Goal: Information Seeking & Learning: Compare options

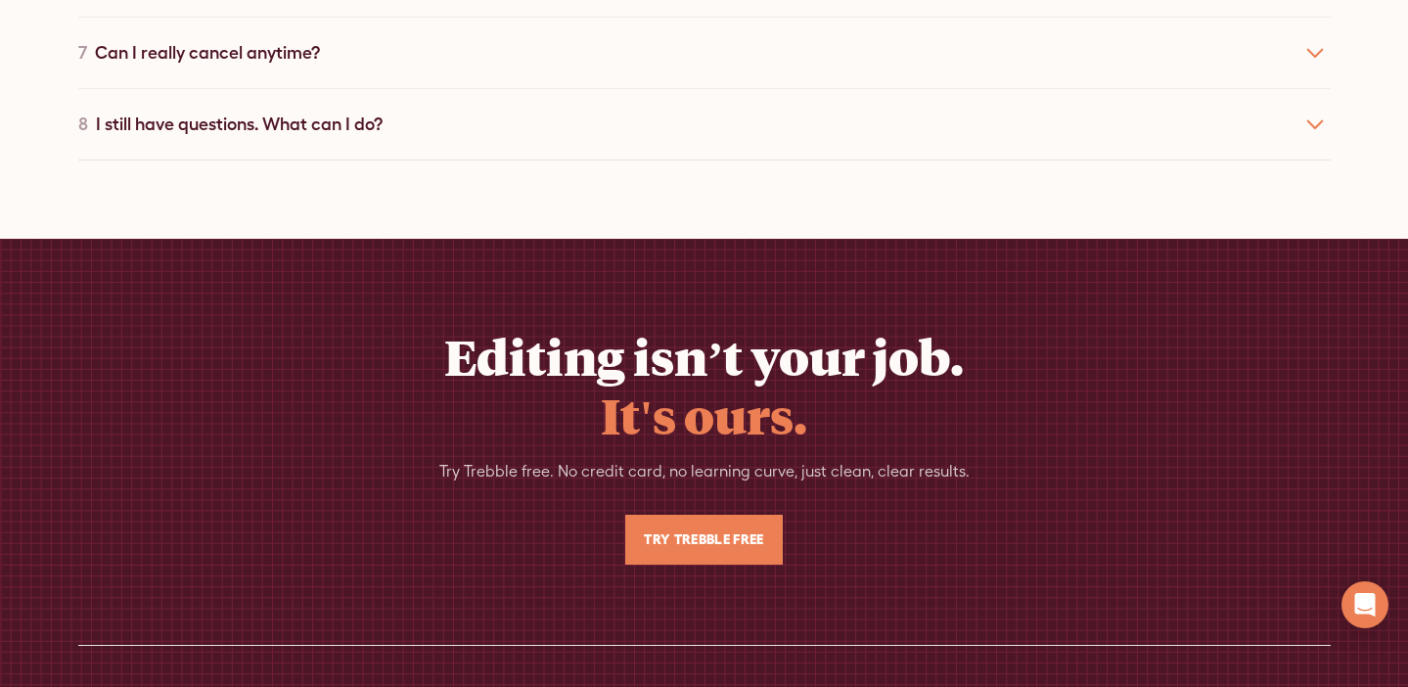
scroll to position [8021, 0]
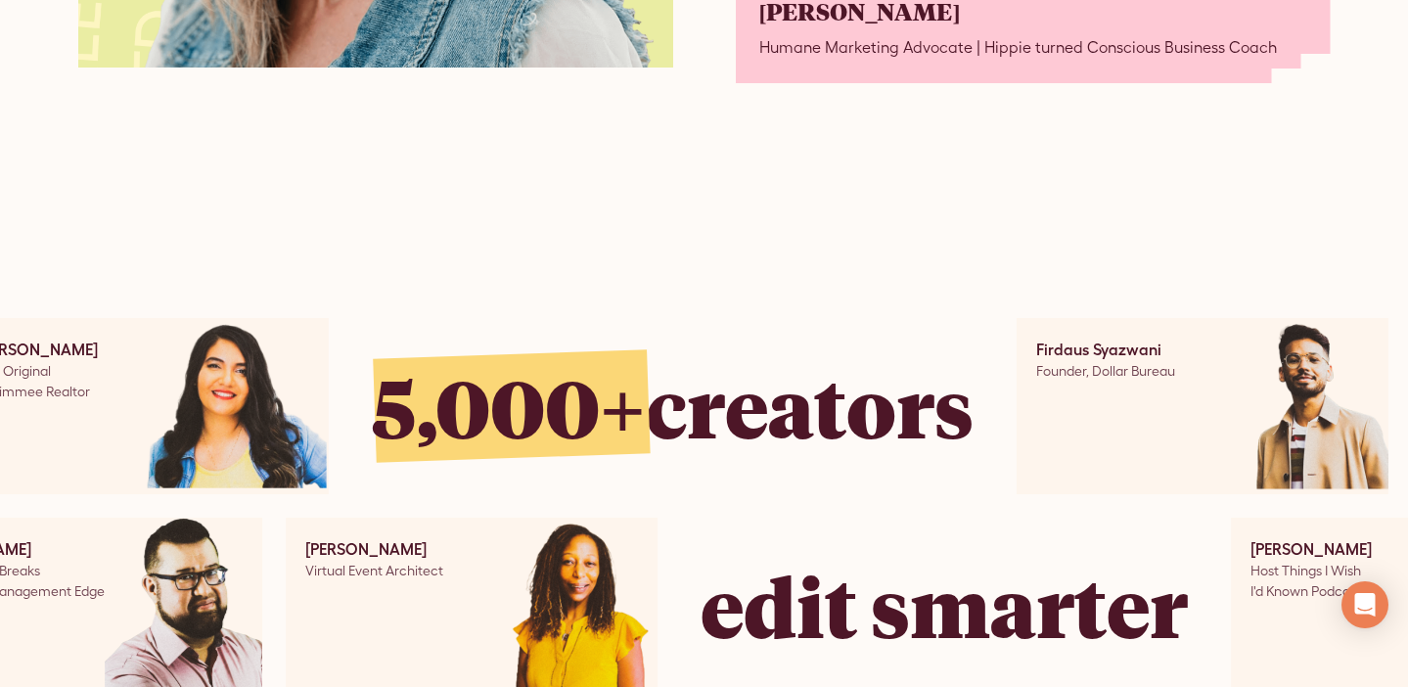
scroll to position [5843, 0]
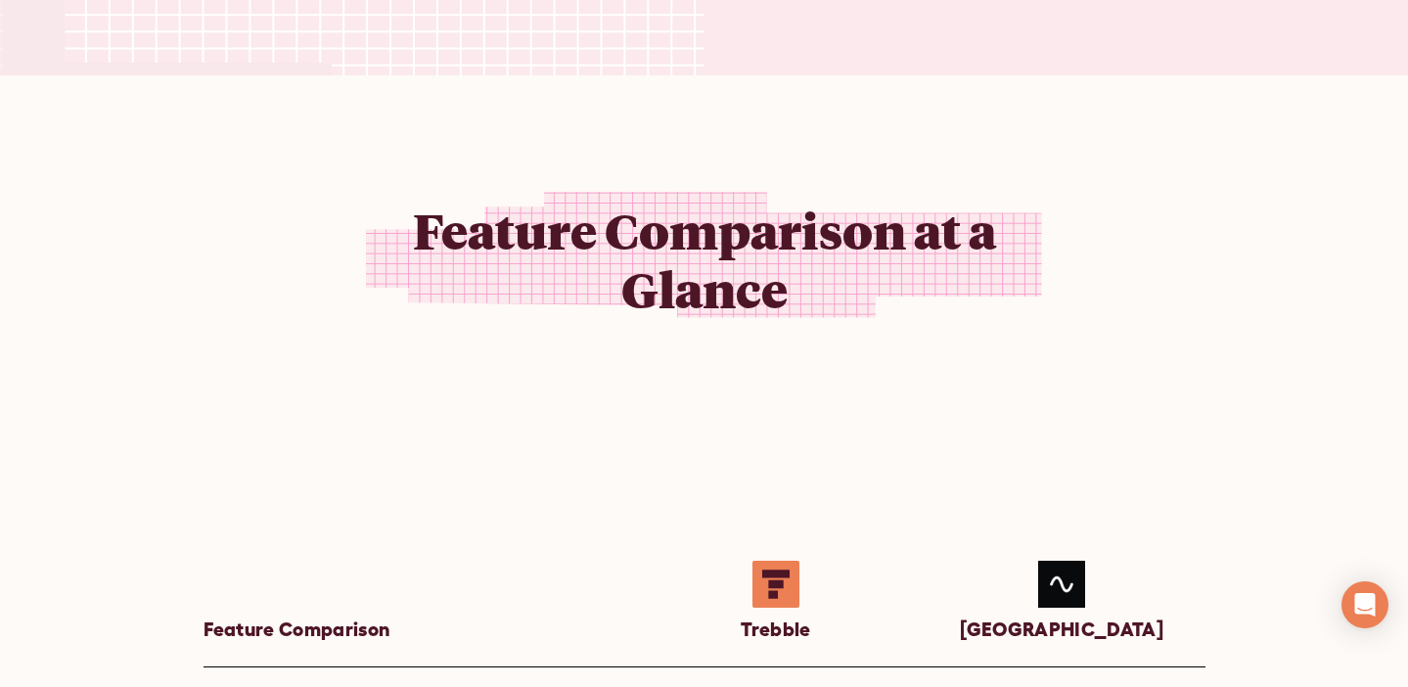
scroll to position [1165, 0]
